Goal: Task Accomplishment & Management: Manage account settings

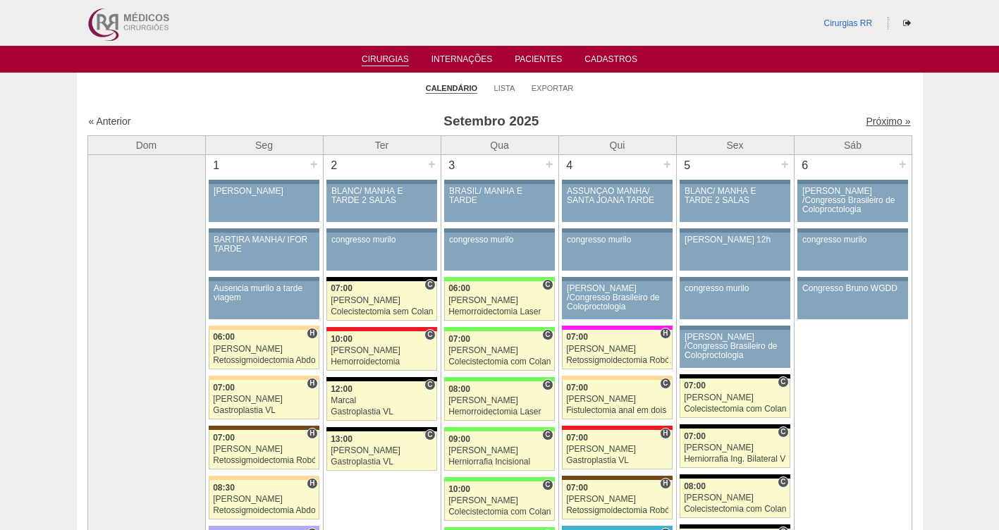
click at [880, 121] on link "Próximo »" at bounding box center [888, 121] width 44 height 11
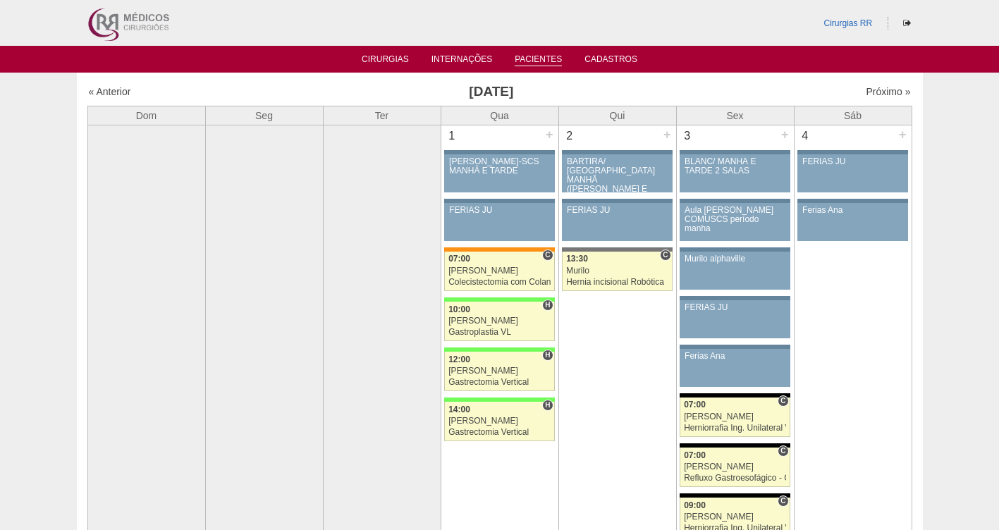
click at [534, 58] on link "Pacientes" at bounding box center [538, 60] width 47 height 12
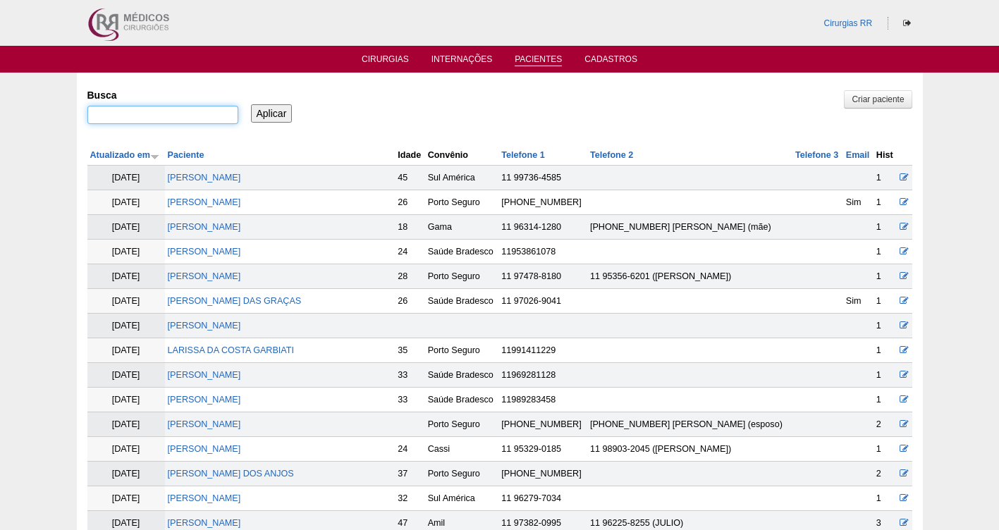
click at [181, 111] on input "Busca" at bounding box center [162, 115] width 151 height 18
paste input "[PERSON_NAME] [PERSON_NAME]"
type input "[PERSON_NAME] [PERSON_NAME]"
click at [251, 104] on input "Aplicar" at bounding box center [272, 113] width 42 height 18
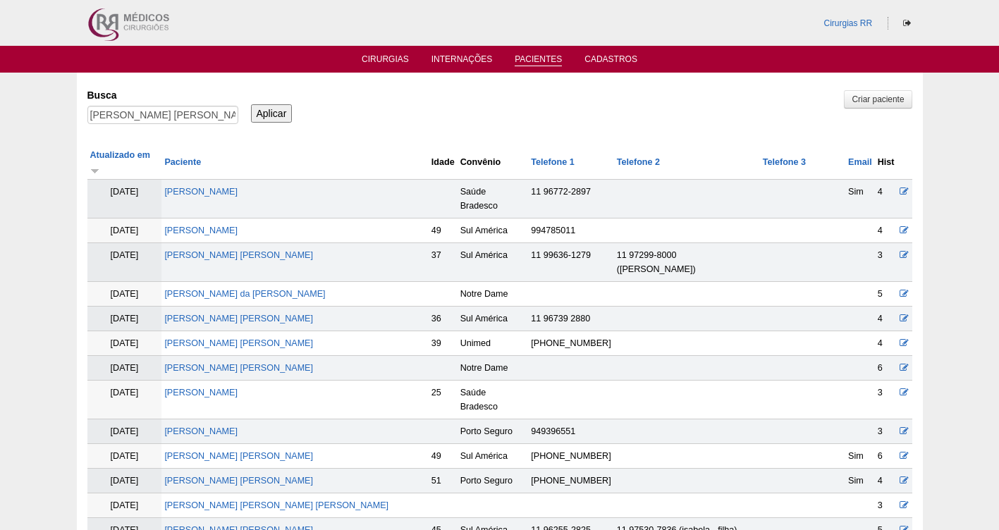
click at [272, 115] on input "Aplicar" at bounding box center [272, 113] width 42 height 18
click at [385, 61] on link "Cirurgias" at bounding box center [385, 60] width 47 height 12
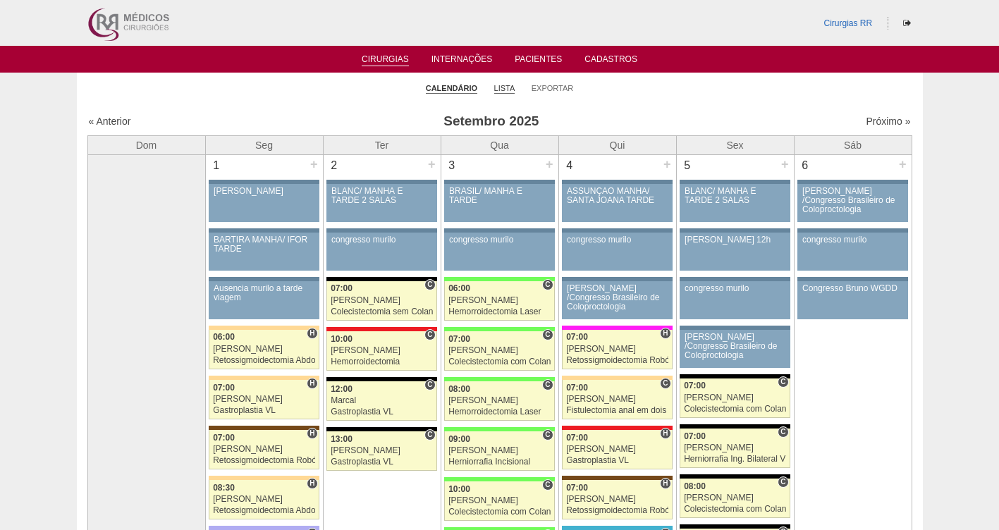
click at [499, 87] on link "Lista" at bounding box center [504, 88] width 21 height 11
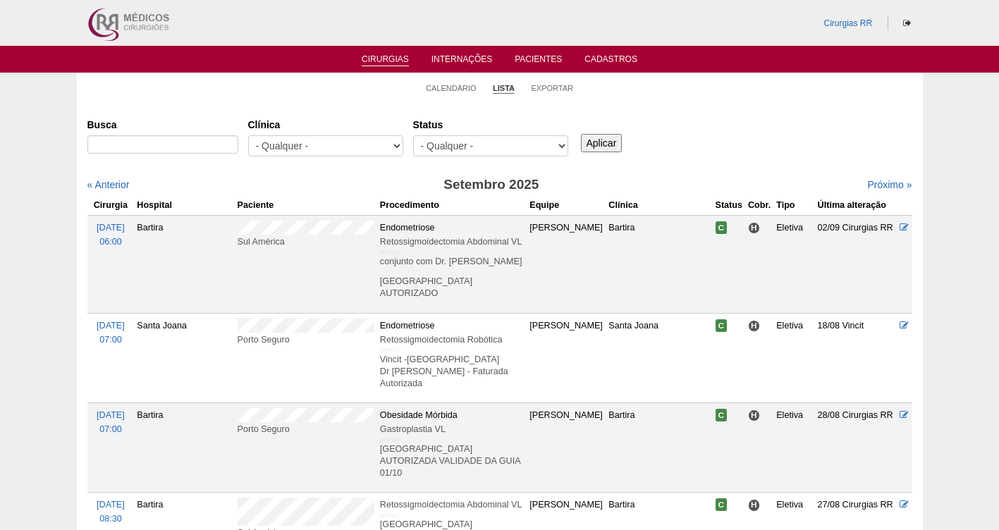
select select "resr"
click at [413, 135] on select "- Qualquer - Reservada Confirmada Suspensa Cancelada" at bounding box center [490, 145] width 155 height 21
click at [596, 137] on input "Aplicar" at bounding box center [602, 143] width 42 height 18
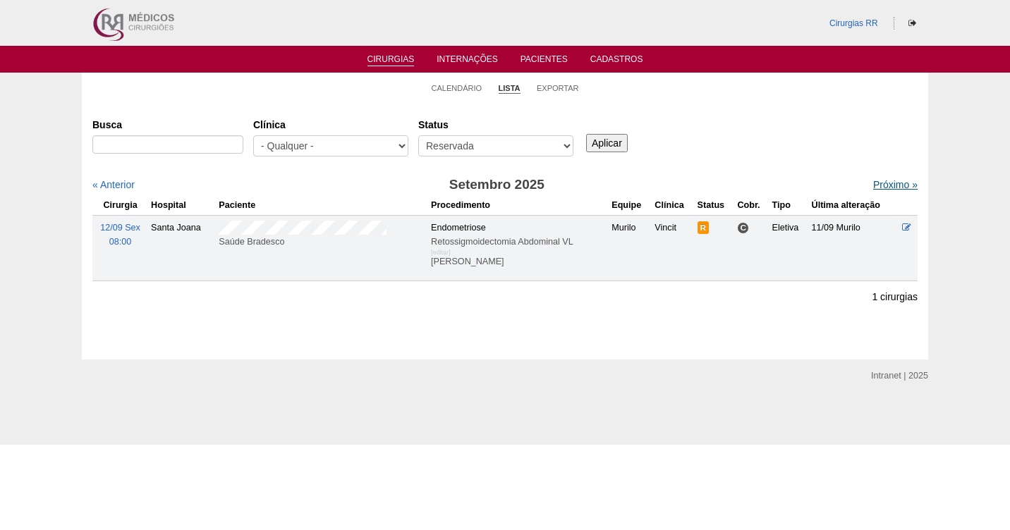
click at [882, 188] on link "Próximo »" at bounding box center [895, 184] width 44 height 11
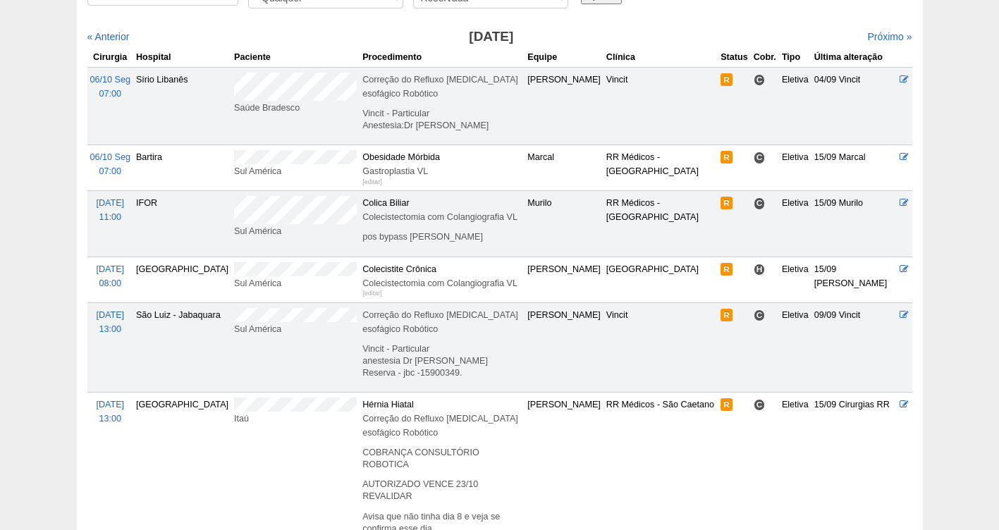
scroll to position [130, 0]
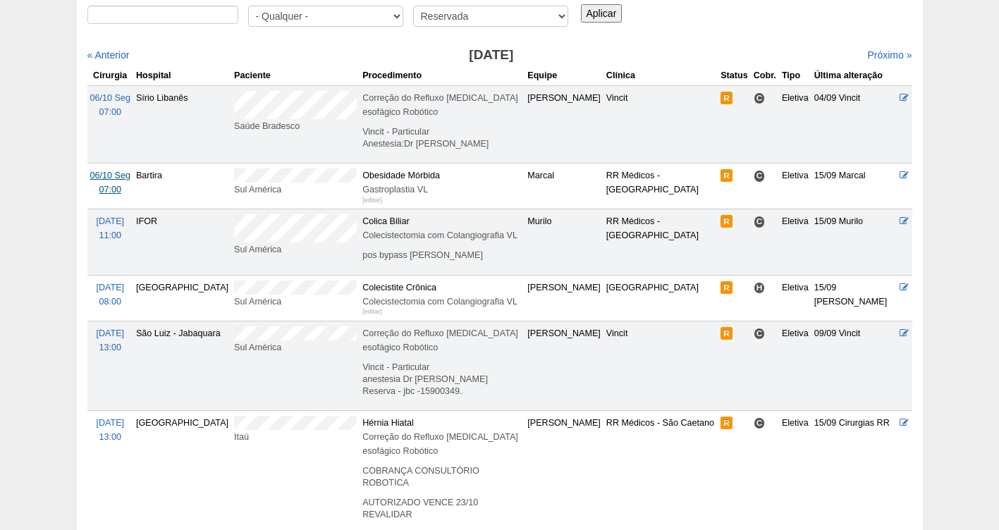
click at [102, 171] on span "06/10 Seg" at bounding box center [110, 176] width 40 height 10
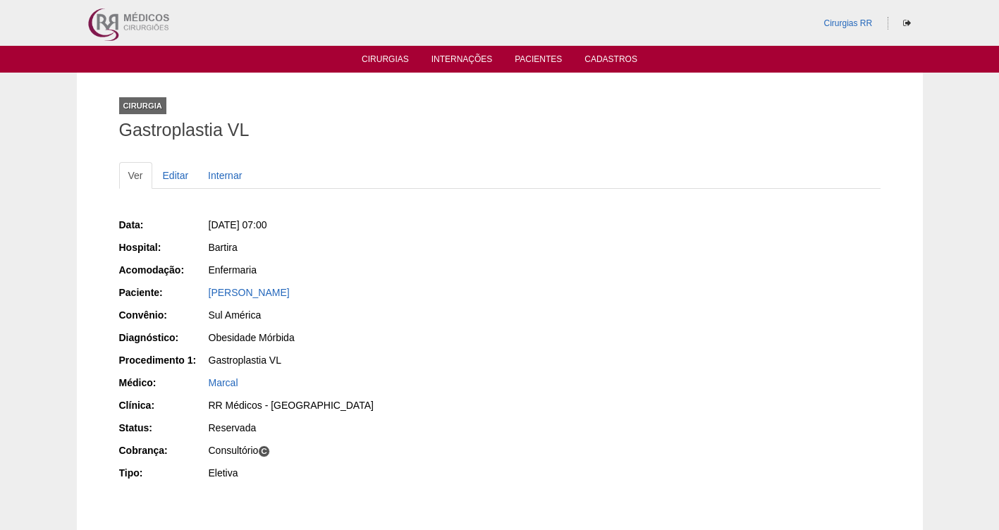
drag, startPoint x: 358, startPoint y: 290, endPoint x: 203, endPoint y: 298, distance: 155.4
click at [203, 298] on div "Paciente: Mariana Moraes de Souza" at bounding box center [304, 295] width 371 height 18
click at [391, 300] on div "Mariana Moraes de Souza" at bounding box center [348, 295] width 283 height 18
drag, startPoint x: 372, startPoint y: 293, endPoint x: 192, endPoint y: 293, distance: 180.5
click at [192, 293] on div "Paciente: Mariana Moraes de Souza" at bounding box center [304, 295] width 371 height 18
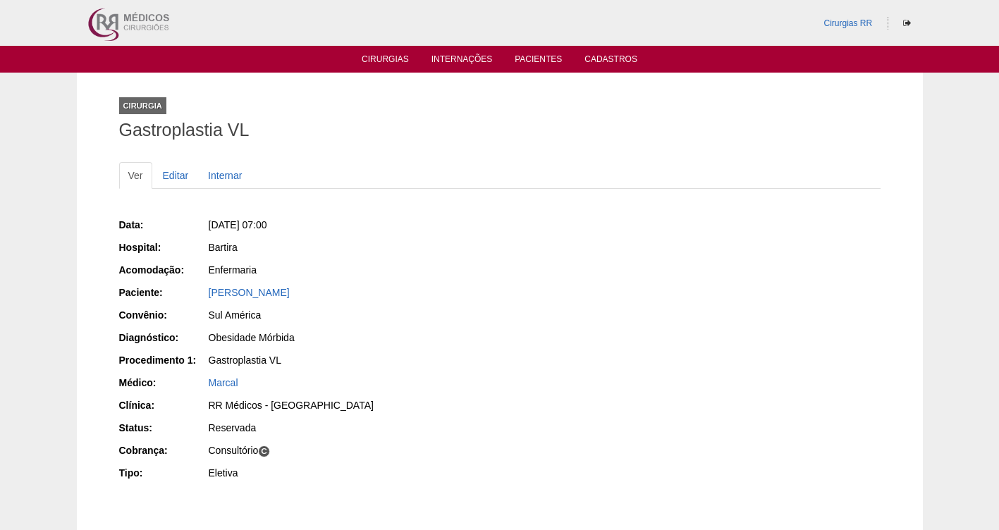
copy div "Paciente: Mariana Moraes de Souza"
drag, startPoint x: 363, startPoint y: 226, endPoint x: 231, endPoint y: 226, distance: 131.9
click at [231, 226] on div "Seg, 06/10/2025 - 07:00" at bounding box center [349, 225] width 281 height 14
copy span "06/10/2025 - 07:00"
click at [181, 171] on link "Editar" at bounding box center [176, 175] width 44 height 27
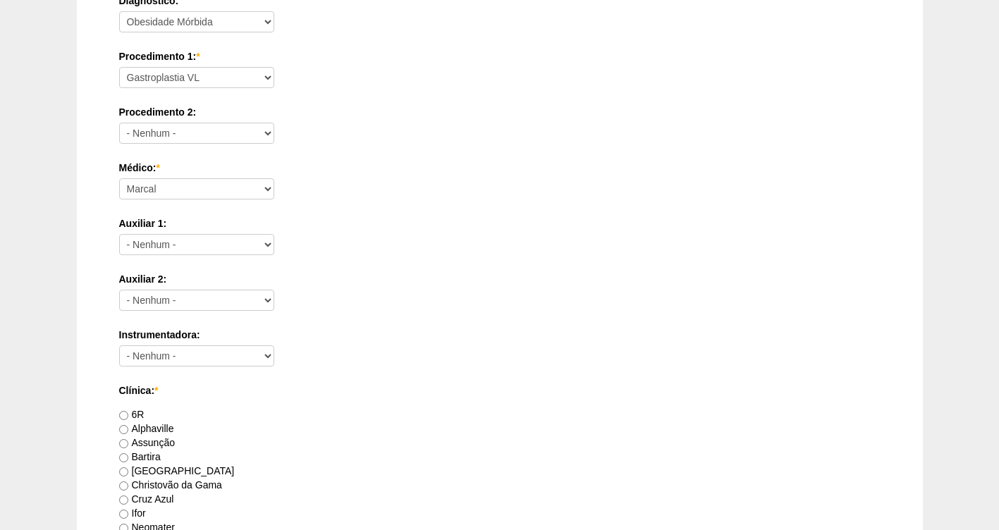
scroll to position [1287, 0]
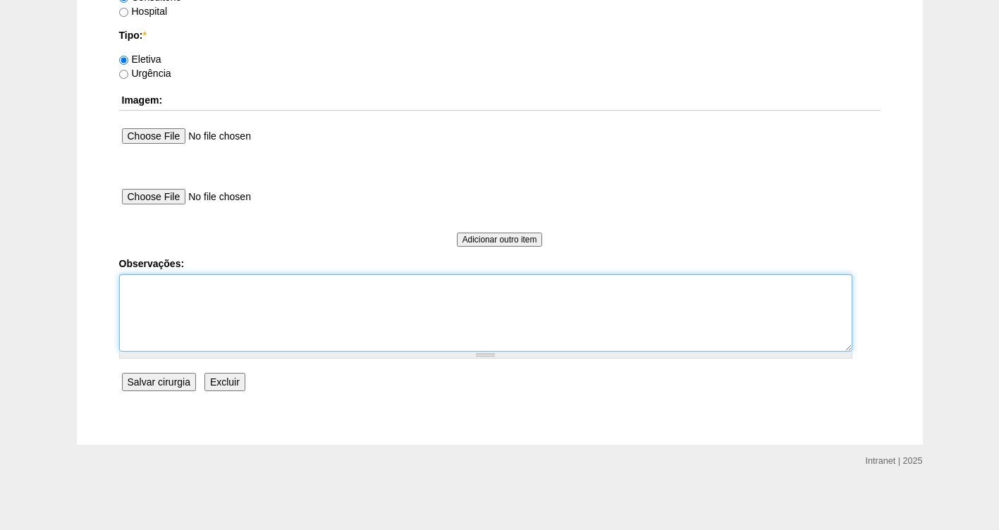
click at [159, 295] on textarea "Observações:" at bounding box center [485, 313] width 733 height 78
type textarea "f"
click at [186, 288] on textarea "FATURADA AUTORIZADA- VALIDADE DA GUIA 09/10" at bounding box center [485, 313] width 733 height 78
type textarea "FATURADA CONSULTORIO AUTORIZADA- VALIDADE DA GUIA 09/10"
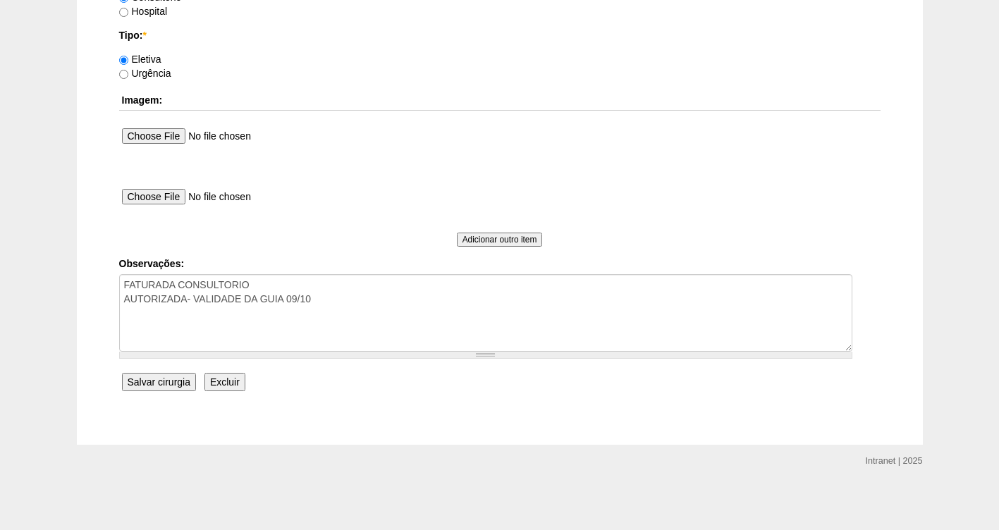
click at [176, 384] on input "Salvar cirurgia" at bounding box center [159, 382] width 74 height 18
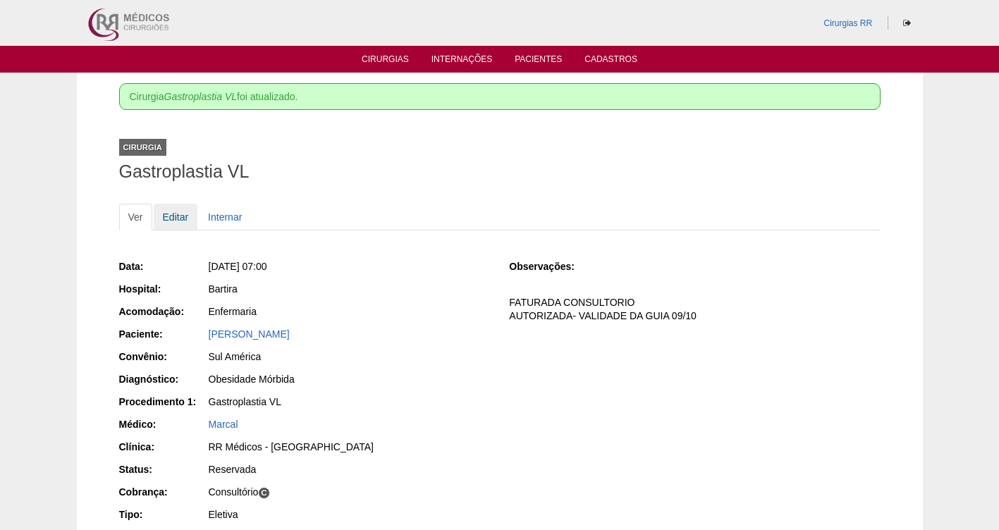
click at [165, 219] on link "Editar" at bounding box center [176, 217] width 44 height 27
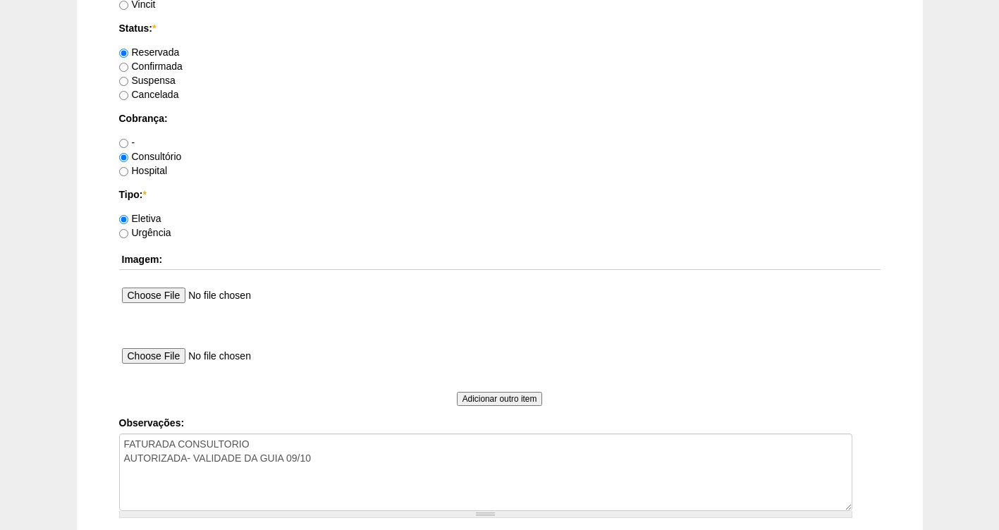
scroll to position [1132, 0]
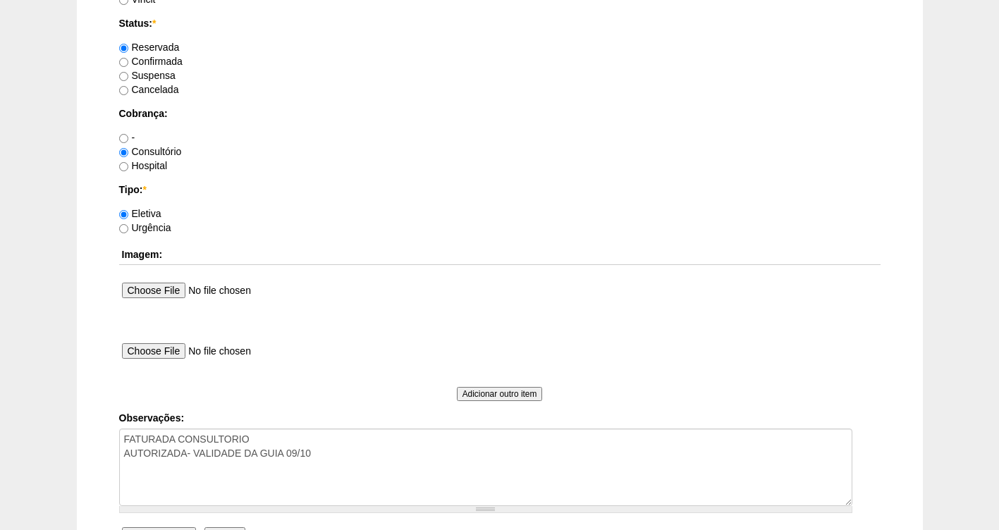
click at [157, 65] on label "Confirmada" at bounding box center [150, 61] width 63 height 11
click at [128, 65] on input "Confirmada" at bounding box center [123, 62] width 9 height 9
radio input "true"
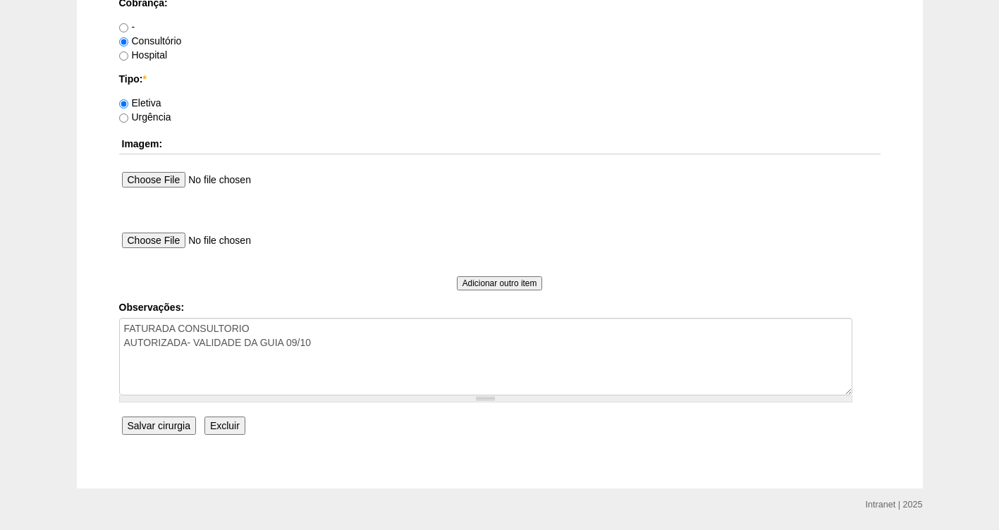
scroll to position [1287, 0]
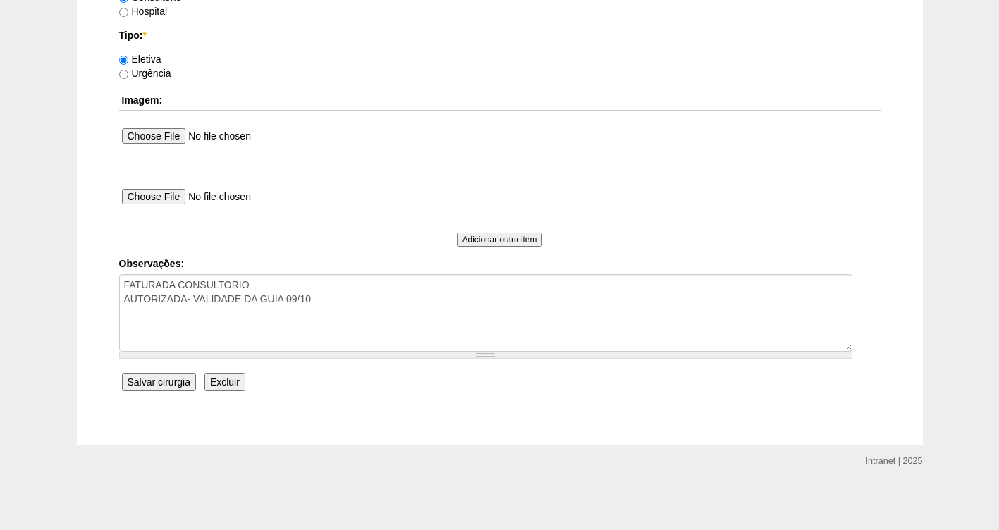
click at [157, 383] on input "Salvar cirurgia" at bounding box center [159, 382] width 74 height 18
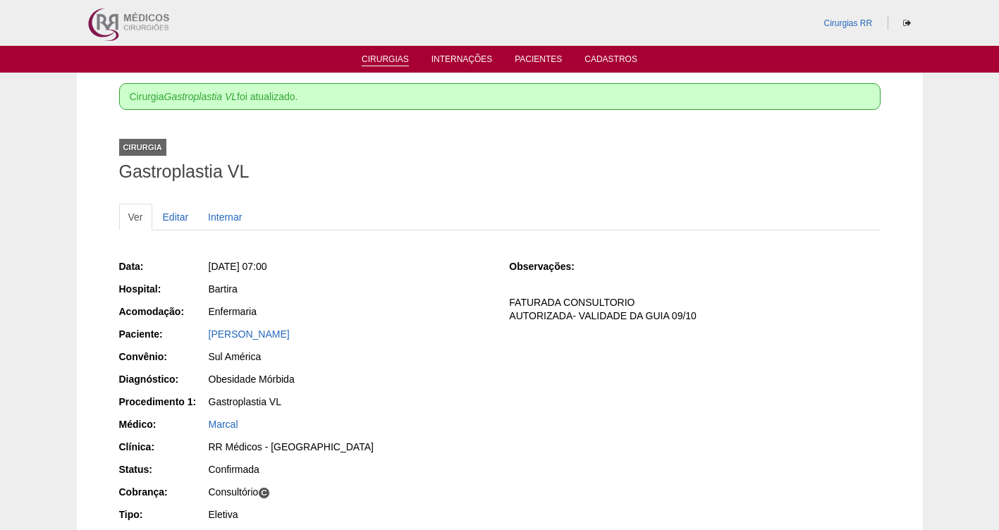
click at [391, 65] on link "Cirurgias" at bounding box center [385, 60] width 47 height 12
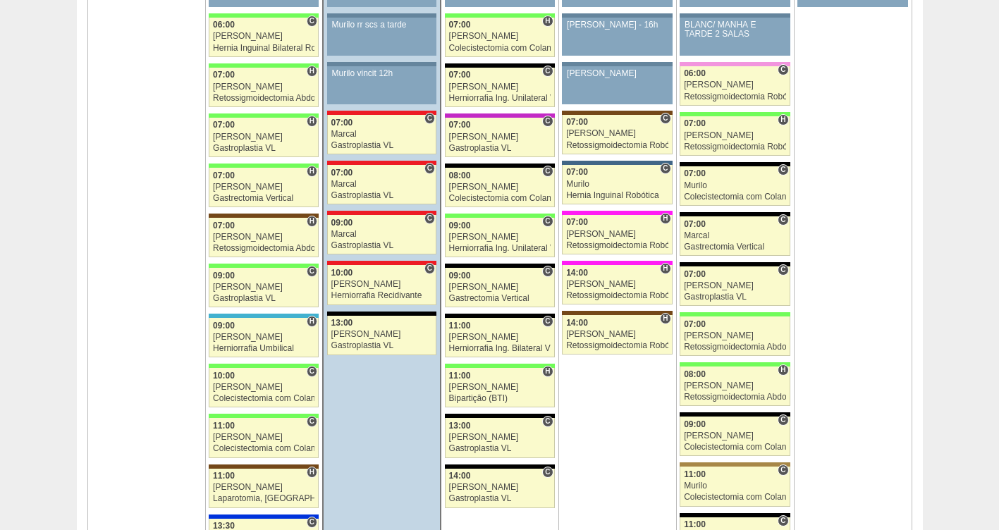
scroll to position [1481, 0]
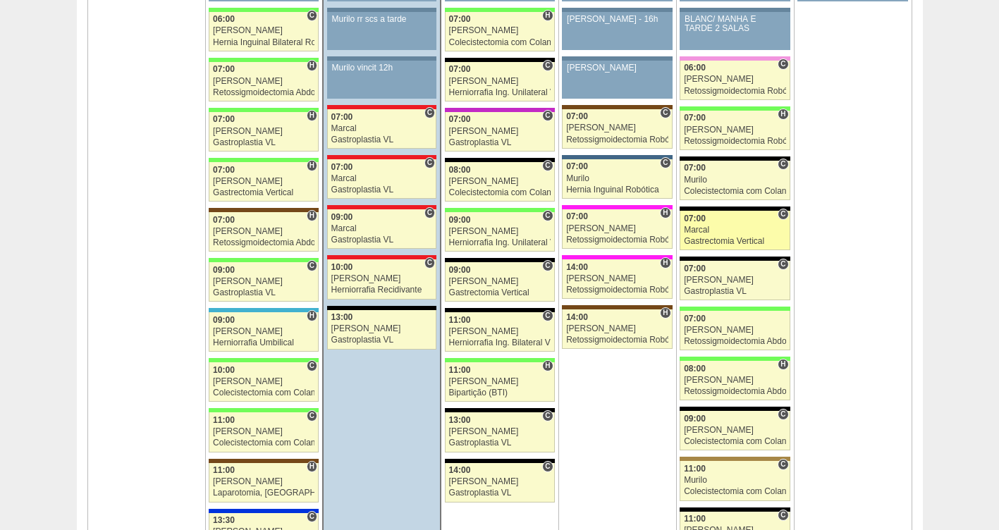
click at [719, 234] on div "Marcal" at bounding box center [735, 230] width 102 height 9
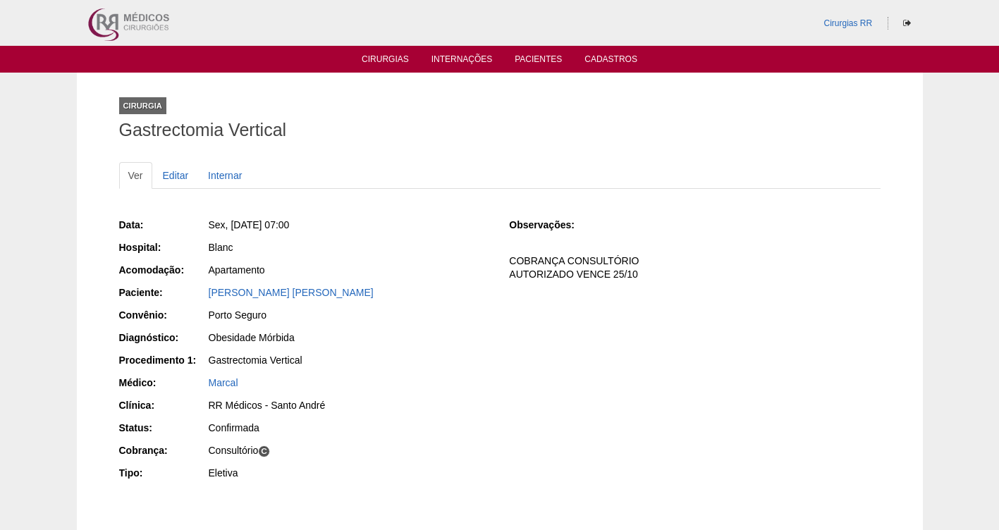
drag, startPoint x: 350, startPoint y: 298, endPoint x: 188, endPoint y: 289, distance: 162.4
click at [188, 289] on div "Paciente: [PERSON_NAME] [PERSON_NAME]" at bounding box center [304, 295] width 371 height 18
copy div "Paciente: [PERSON_NAME]"
click at [386, 61] on link "Cirurgias" at bounding box center [385, 60] width 47 height 12
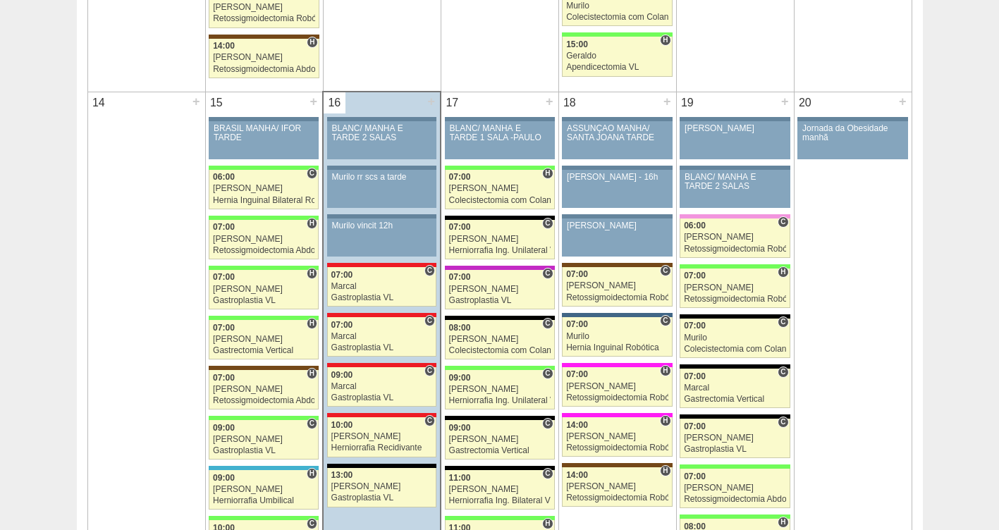
scroll to position [1329, 0]
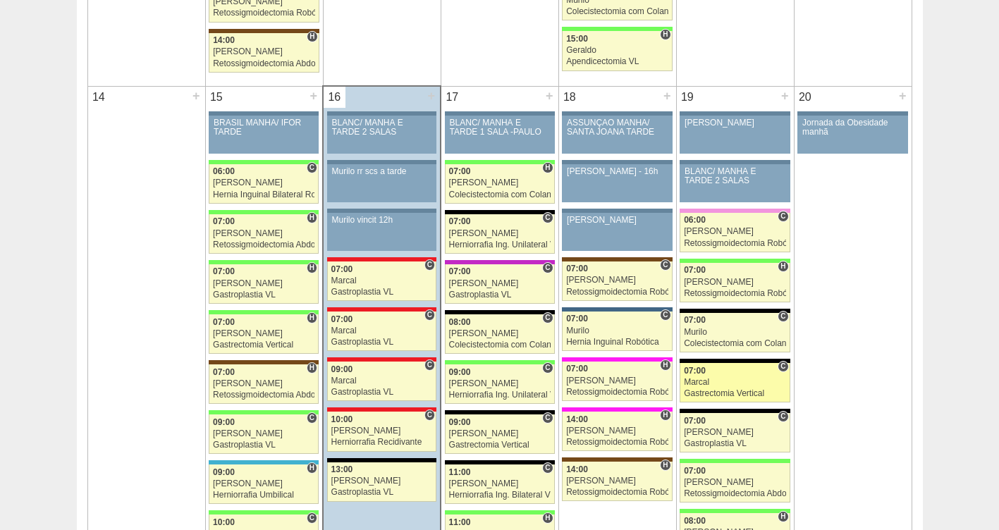
click at [716, 384] on div "Marcal" at bounding box center [735, 382] width 102 height 9
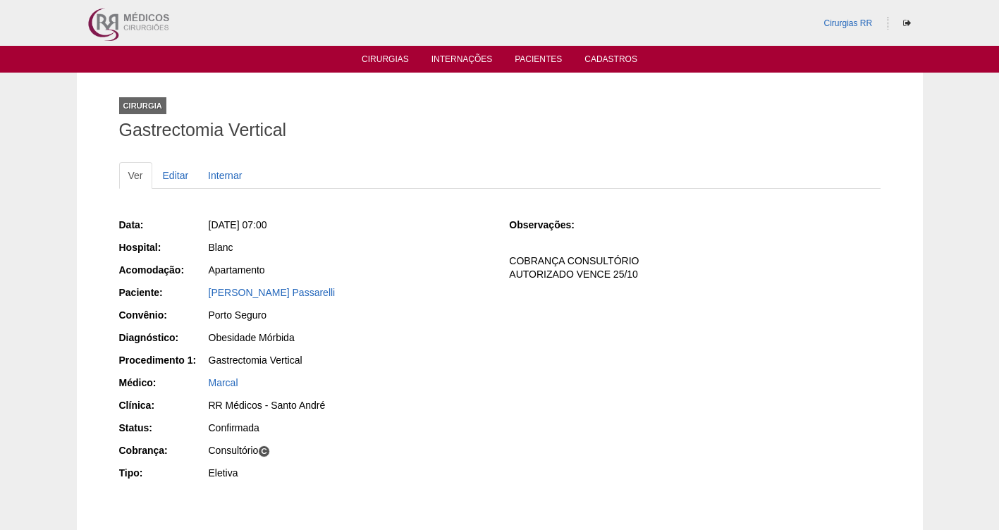
drag, startPoint x: 396, startPoint y: 293, endPoint x: 204, endPoint y: 282, distance: 192.1
click at [204, 282] on div "Data: [DATE] 07:00 Hospital: Blanc Acomodação: Apartamento Paciente: [PERSON_NA…" at bounding box center [304, 351] width 371 height 276
copy link "[PERSON_NAME] Passarelli"
click at [345, 291] on div "[PERSON_NAME] Passarelli" at bounding box center [349, 293] width 281 height 14
click at [346, 291] on div "[PERSON_NAME] Passarelli" at bounding box center [349, 293] width 281 height 14
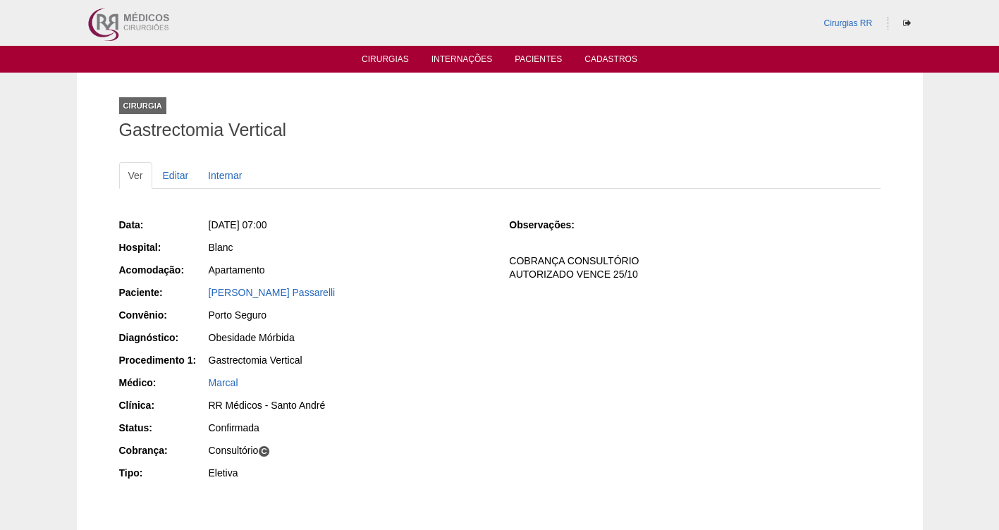
drag, startPoint x: 255, startPoint y: 295, endPoint x: 461, endPoint y: 389, distance: 226.9
click at [462, 396] on div "Data: [DATE] 07:00 Hospital: Blanc Acomodação: Apartamento Paciente: [PERSON_NA…" at bounding box center [304, 351] width 371 height 276
drag, startPoint x: 328, startPoint y: 295, endPoint x: 199, endPoint y: 295, distance: 129.0
click at [199, 295] on div "Paciente: [PERSON_NAME]" at bounding box center [304, 295] width 371 height 18
copy div "Paciente: [PERSON_NAME]"
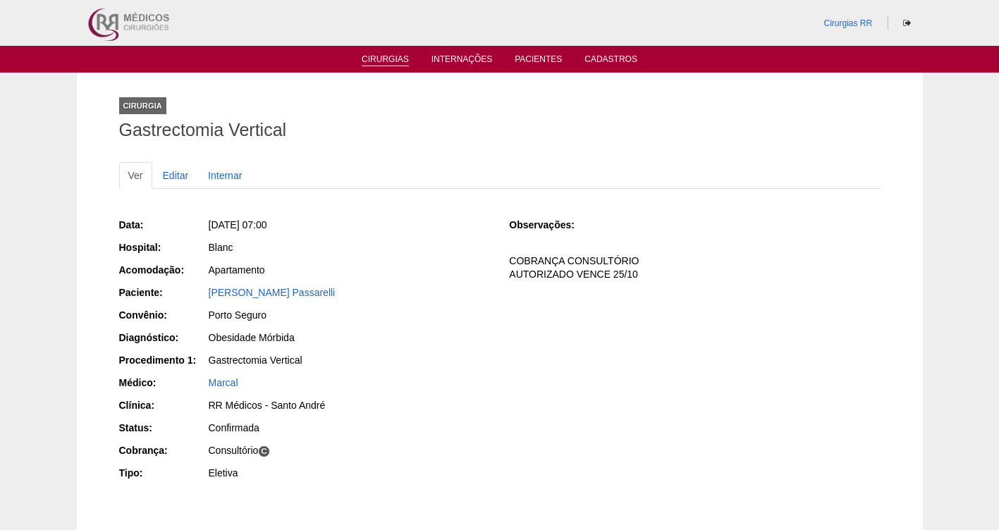
click at [386, 54] on link "Cirurgias" at bounding box center [385, 60] width 47 height 12
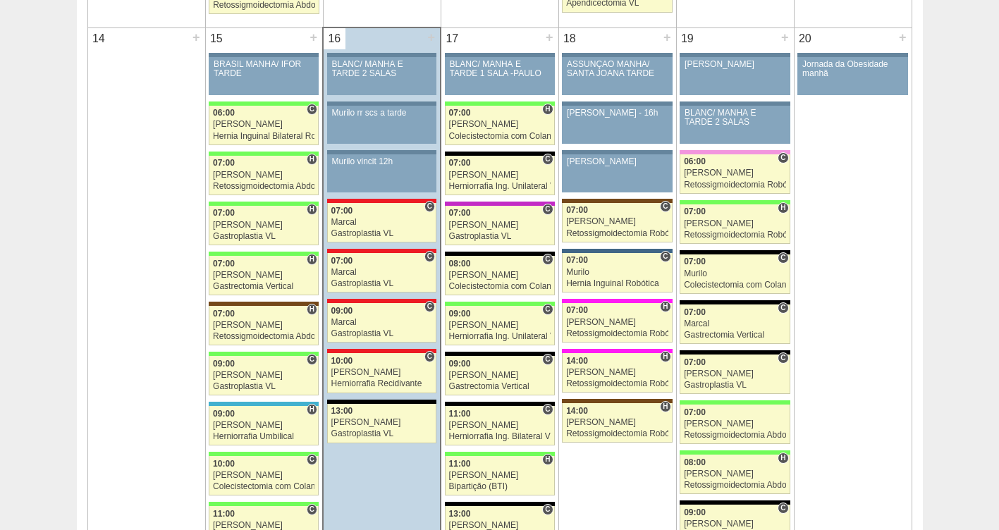
scroll to position [1393, 0]
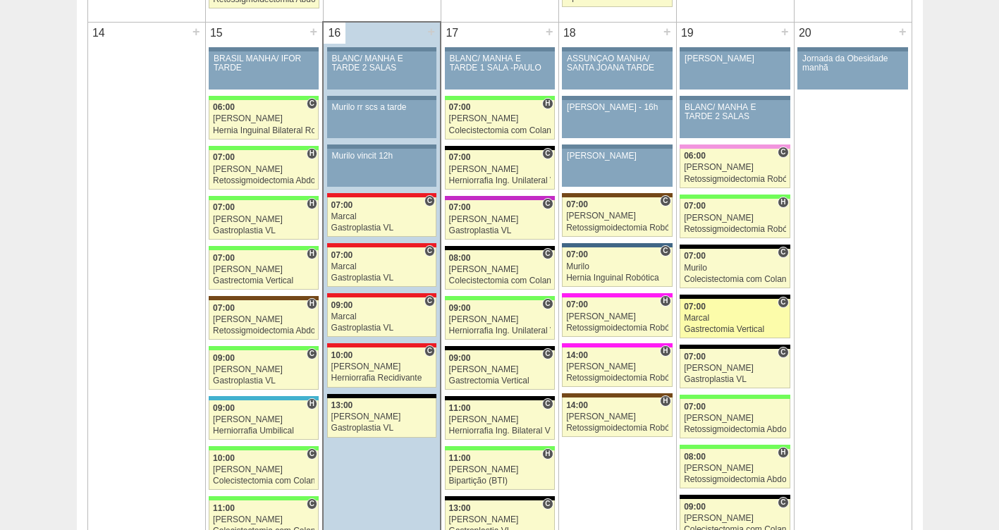
click at [723, 312] on link "88180 Marcal C 07:00 Marcal Gastrectomia Vertical Hospital Blanc RR Médicos - […" at bounding box center [735, 318] width 110 height 39
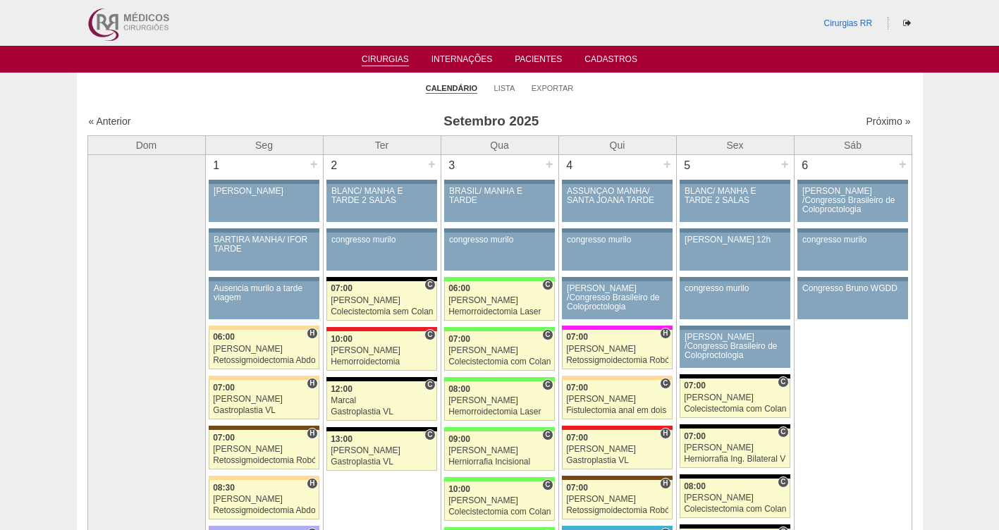
scroll to position [1393, 0]
